Goal: Navigation & Orientation: Find specific page/section

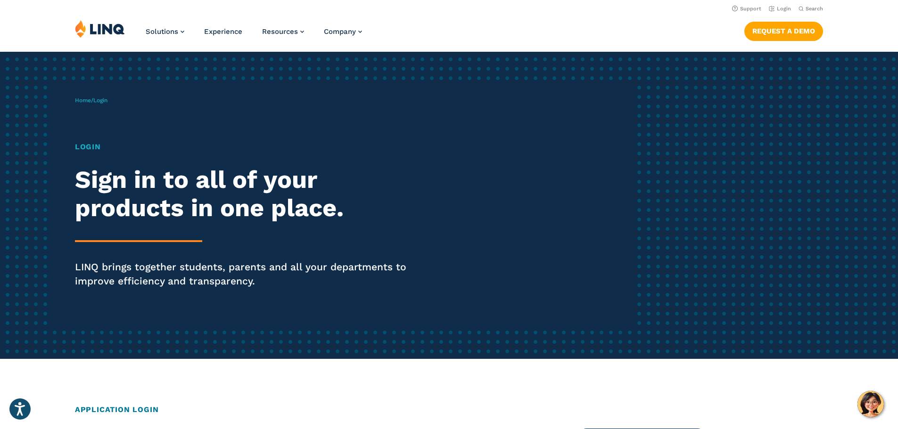
click at [95, 146] on h1 "Login" at bounding box center [248, 146] width 346 height 11
click at [102, 100] on span "Login" at bounding box center [100, 100] width 14 height 7
click at [82, 98] on link "Home" at bounding box center [83, 100] width 16 height 7
click at [779, 8] on link "Login" at bounding box center [780, 9] width 22 height 6
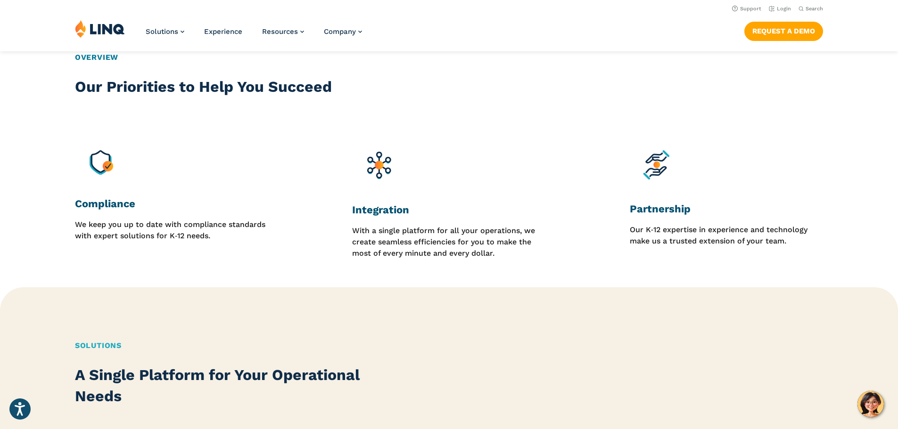
scroll to position [848, 0]
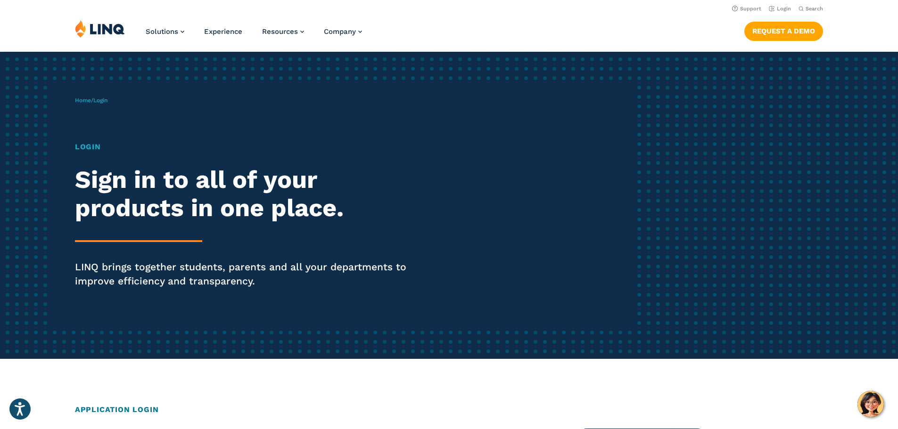
click at [157, 274] on p "LINQ brings together students, parents and all your departments to improve effi…" at bounding box center [248, 274] width 346 height 28
click at [154, 241] on hr at bounding box center [138, 241] width 127 height 2
click at [145, 236] on div "Login Sign in to all of your products in one place. LINQ brings together studen…" at bounding box center [248, 227] width 346 height 173
click at [125, 216] on h2 "Sign in to all of your products in one place." at bounding box center [248, 194] width 346 height 57
drag, startPoint x: 100, startPoint y: 180, endPoint x: 93, endPoint y: 157, distance: 23.3
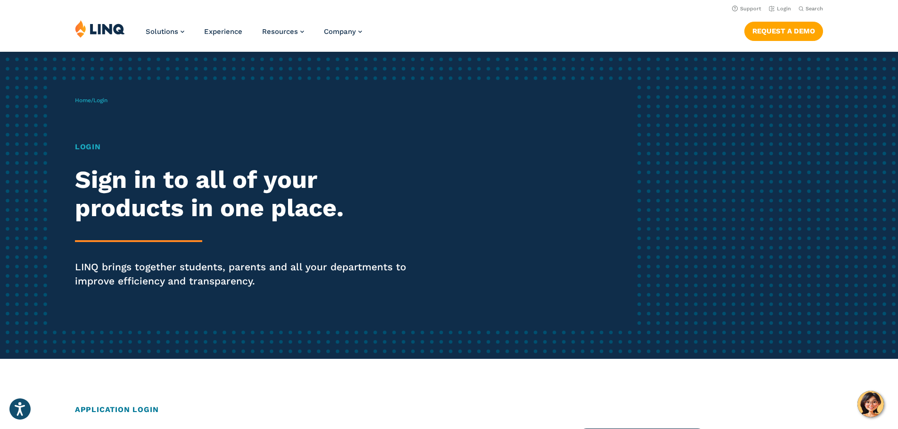
click at [100, 179] on h2 "Sign in to all of your products in one place." at bounding box center [248, 194] width 346 height 57
click at [89, 148] on h1 "Login" at bounding box center [248, 146] width 346 height 11
click at [100, 102] on span "Login" at bounding box center [100, 100] width 14 height 7
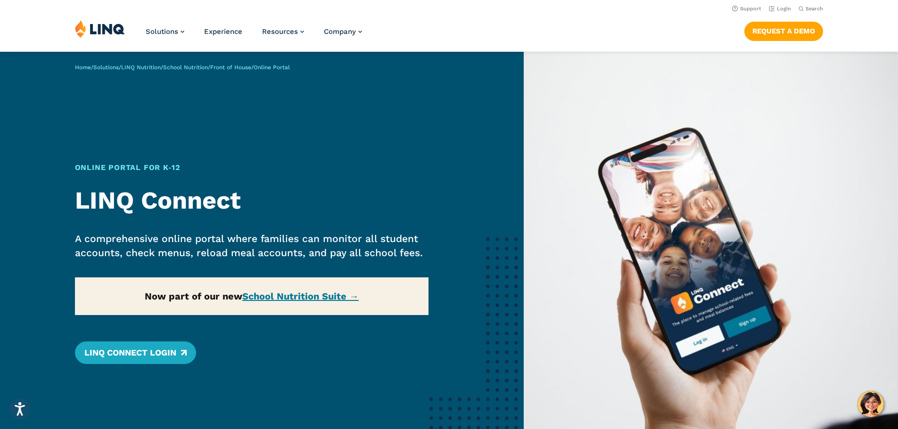
click at [292, 298] on div "Home / Solutions / LINQ Nutrition / School Nutrition / Front of House / Online …" at bounding box center [262, 267] width 524 height 430
click at [156, 354] on link "LINQ Connect Login" at bounding box center [135, 353] width 121 height 23
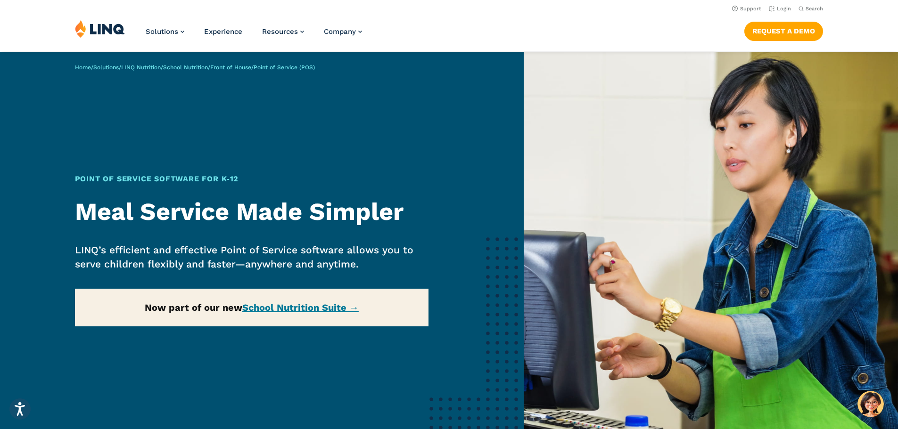
click at [318, 309] on div "Home / Solutions / LINQ Nutrition / School Nutrition / Front of House / Point o…" at bounding box center [262, 267] width 524 height 430
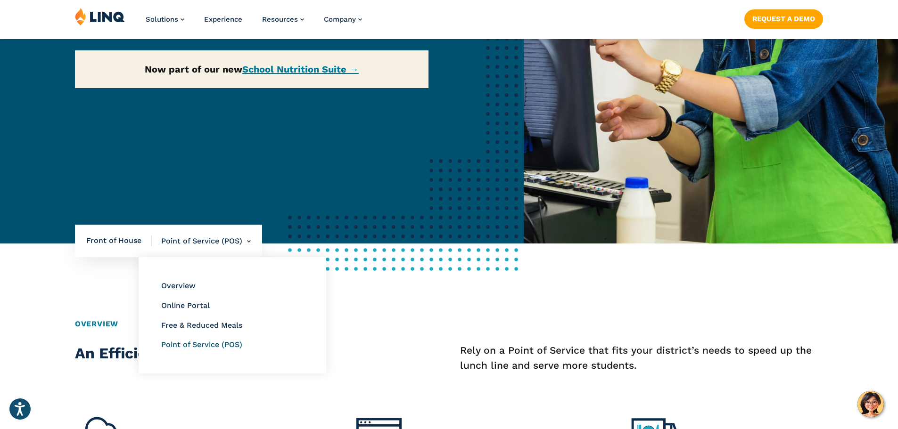
scroll to position [283, 0]
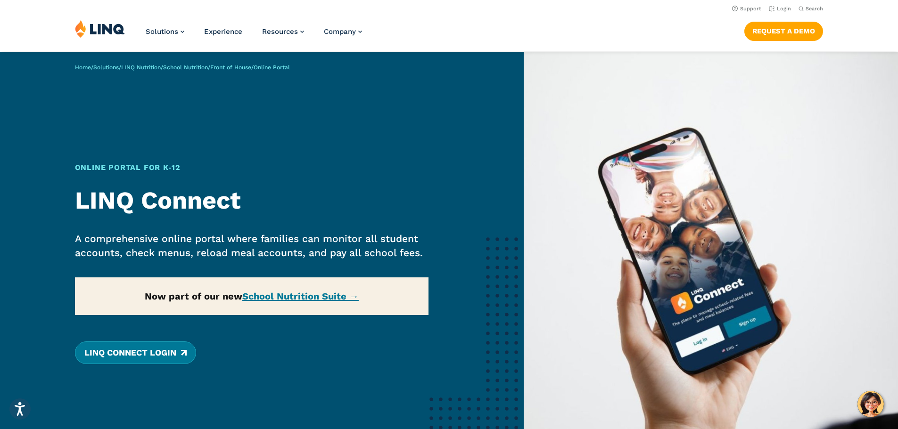
click at [144, 352] on link "LINQ Connect Login" at bounding box center [135, 353] width 121 height 23
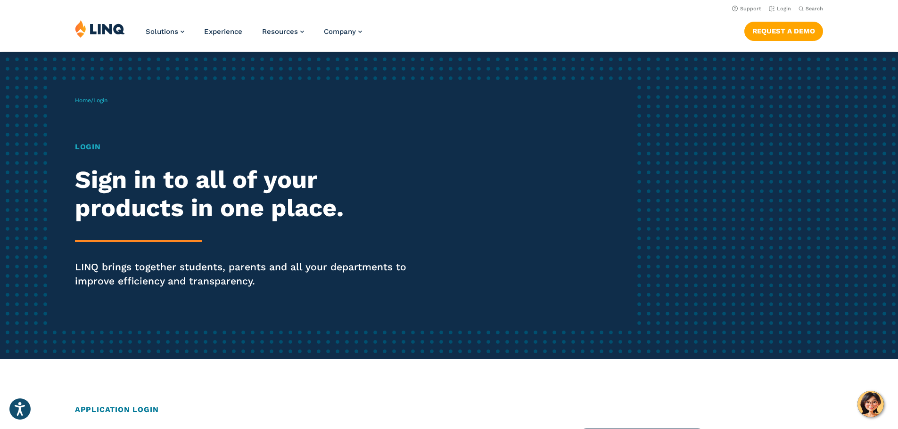
click at [90, 146] on h1 "Login" at bounding box center [248, 146] width 346 height 11
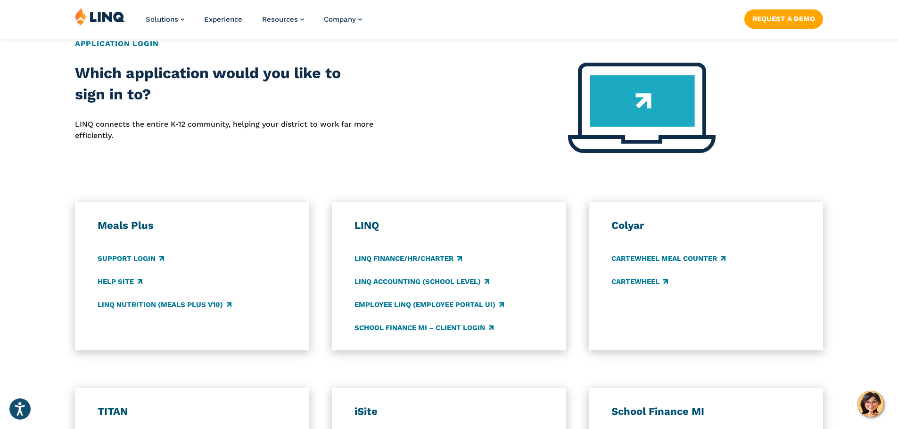
scroll to position [377, 0]
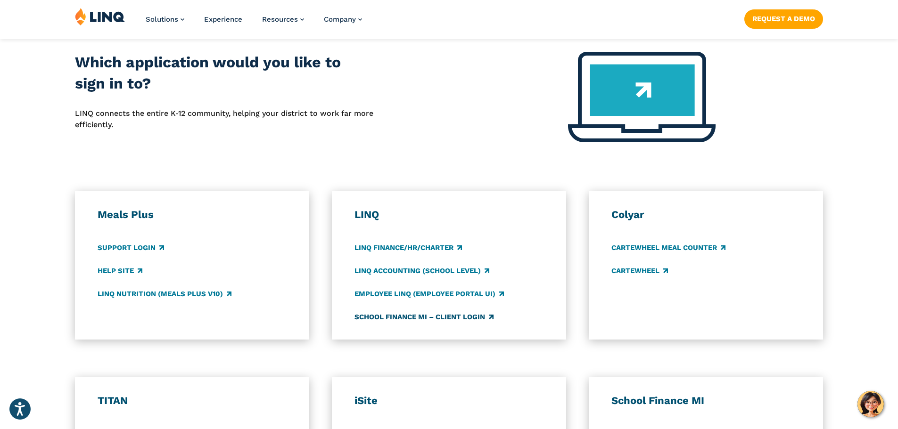
click at [392, 320] on link "School Finance MI – Client Login" at bounding box center [423, 317] width 139 height 10
click at [633, 271] on link "CARTEWHEEL" at bounding box center [639, 271] width 57 height 10
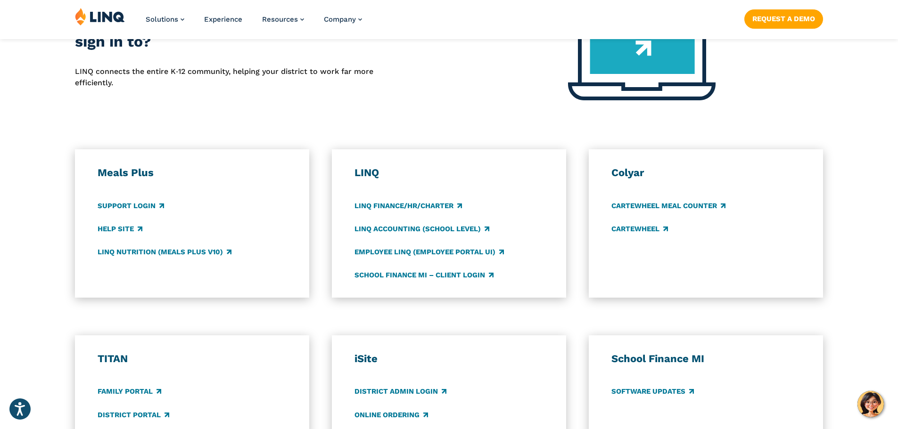
scroll to position [471, 0]
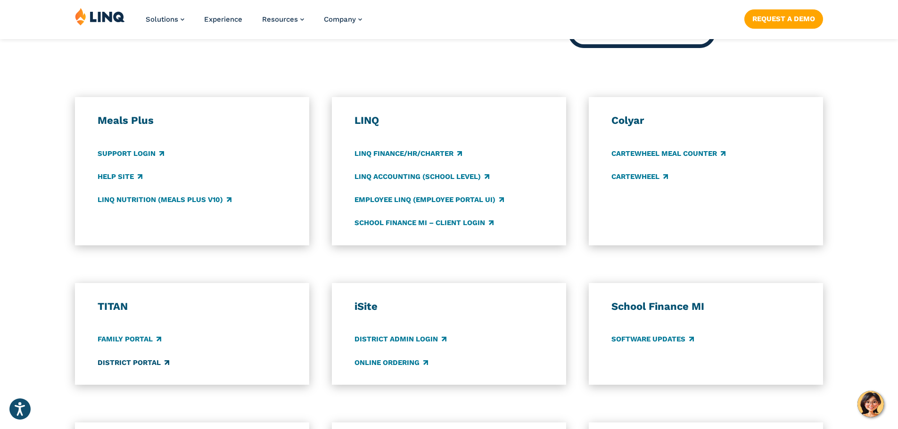
click at [119, 363] on link "District Portal" at bounding box center [134, 363] width 72 height 10
